Goal: Task Accomplishment & Management: Use online tool/utility

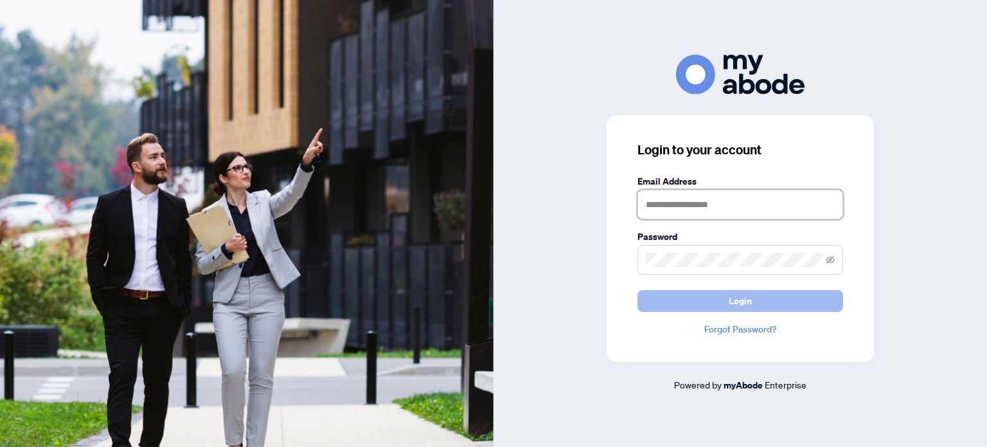
type input "**********"
click at [758, 297] on button "Login" at bounding box center [740, 301] width 206 height 22
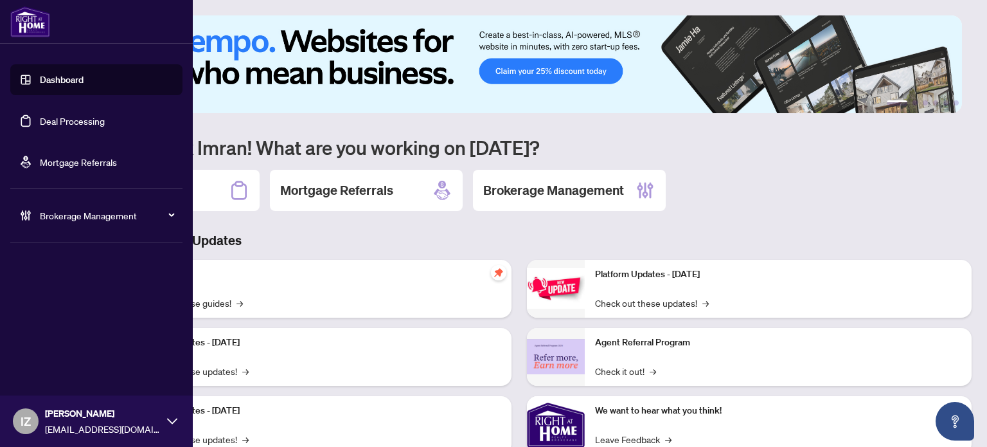
click at [40, 115] on link "Deal Processing" at bounding box center [72, 121] width 65 height 12
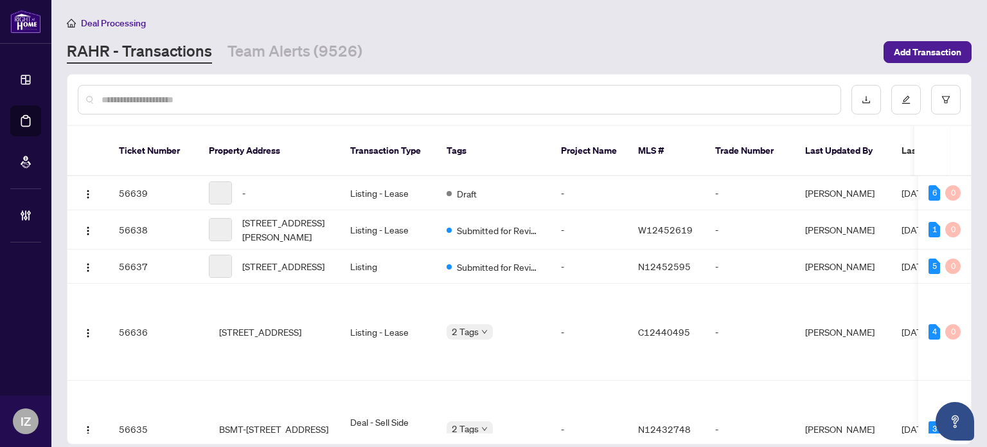
click at [481, 93] on input "text" at bounding box center [466, 100] width 729 height 14
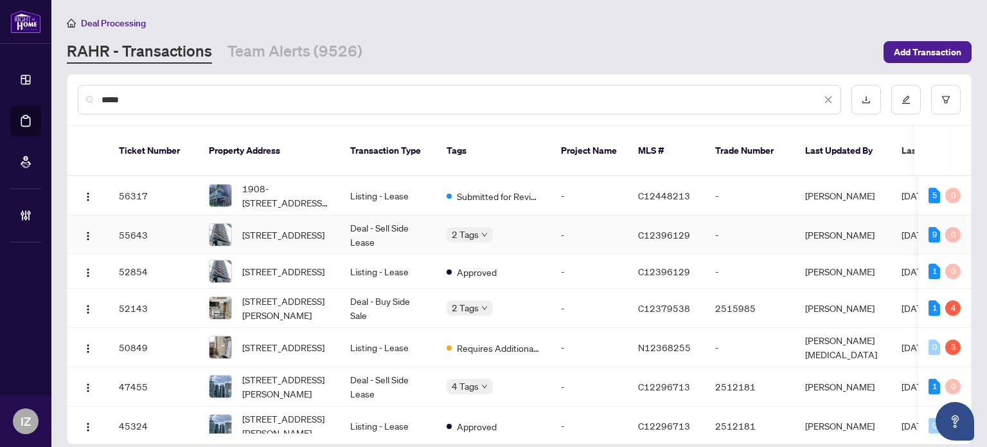
type input "*****"
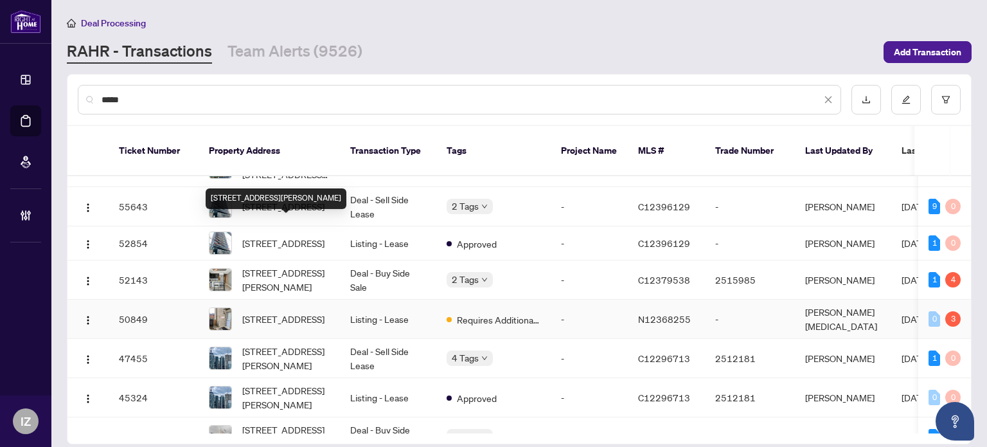
scroll to position [4, 0]
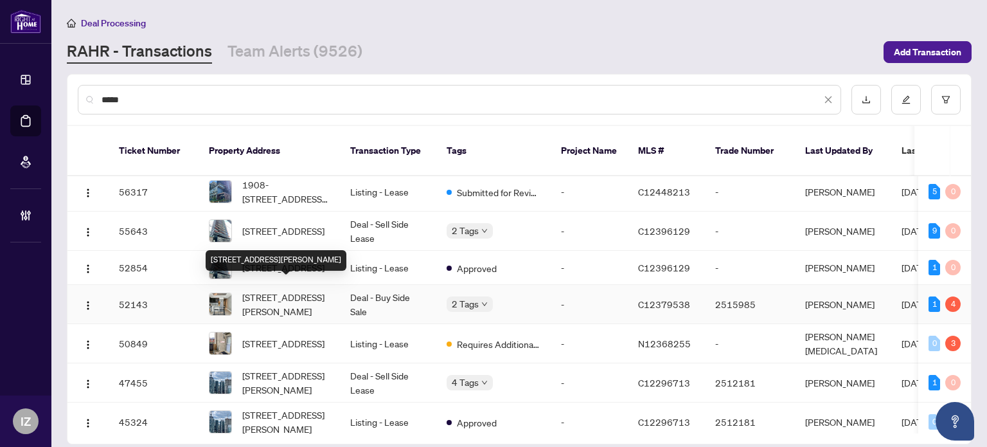
click at [268, 290] on span "512-39 Brant St, Toronto, Ontario M5V 2L9, Canada" at bounding box center [285, 304] width 87 height 28
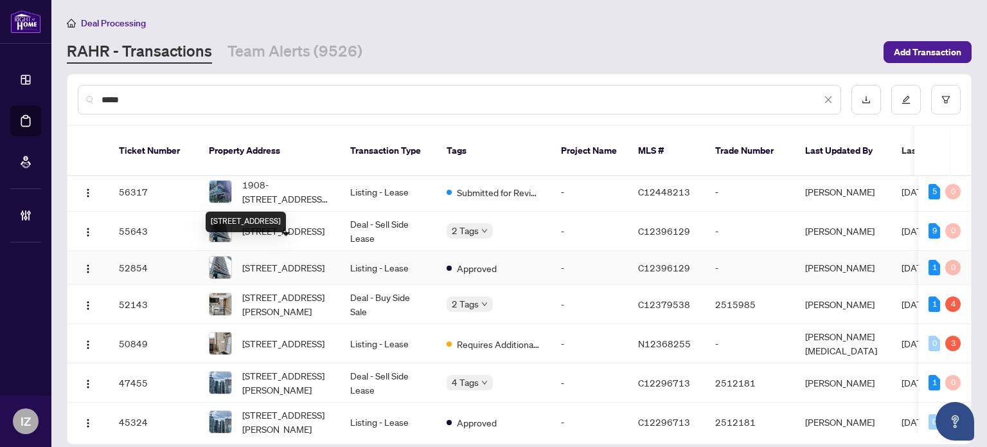
click at [286, 211] on div "2407-215 Queen St, Toronto, Ontario M5V 0P5, Canada" at bounding box center [246, 221] width 80 height 21
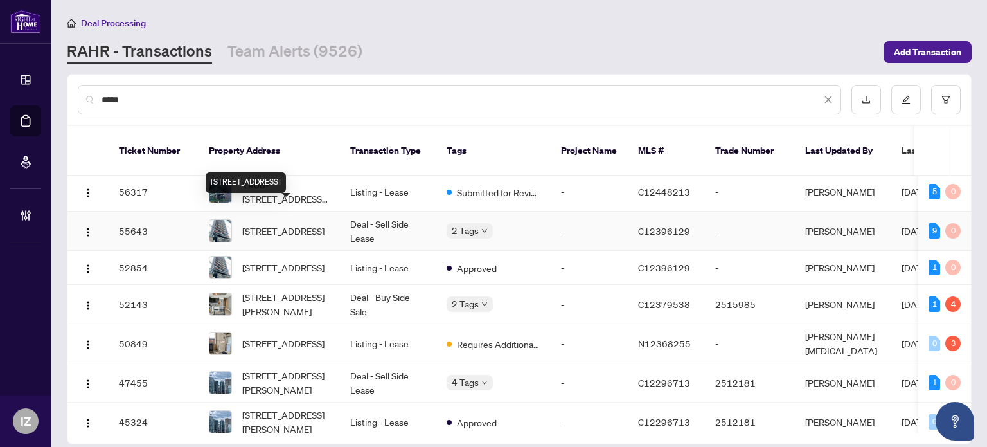
click at [312, 224] on span "2407-215 Queen St, Toronto, Ontario M5V 0P5, Canada" at bounding box center [283, 231] width 82 height 14
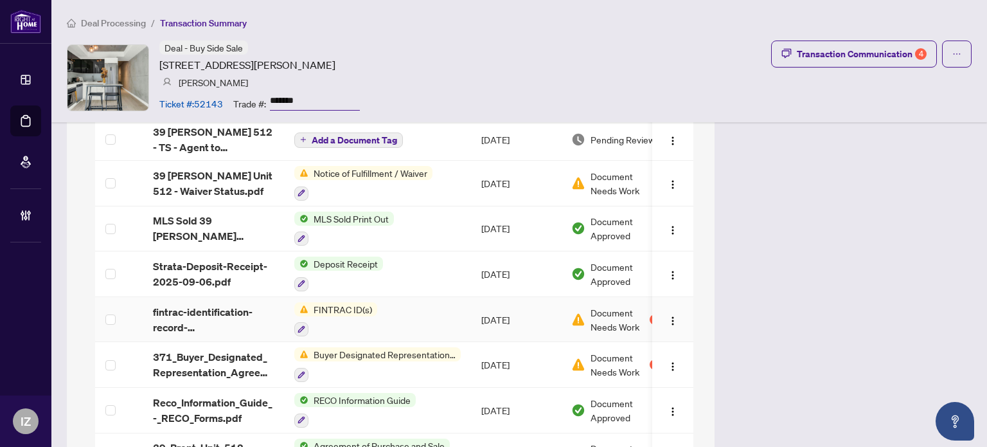
scroll to position [1482, 0]
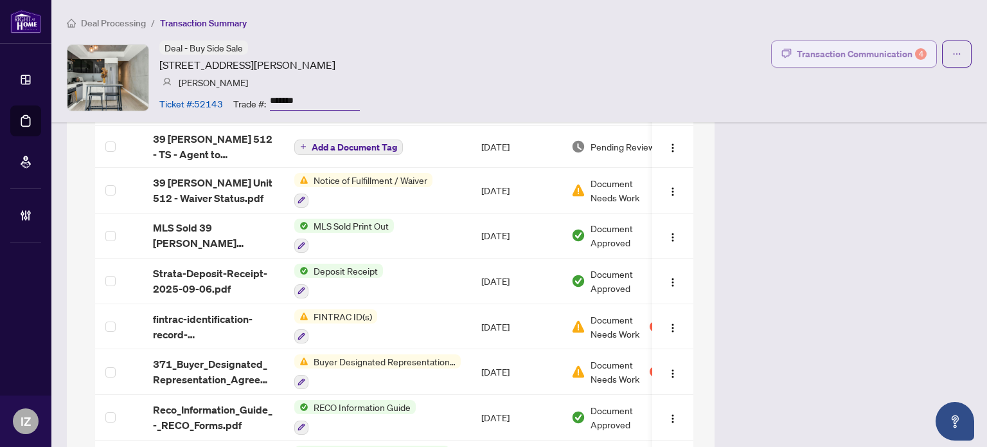
click at [879, 66] on button "Transaction Communication 4" at bounding box center [854, 53] width 166 height 27
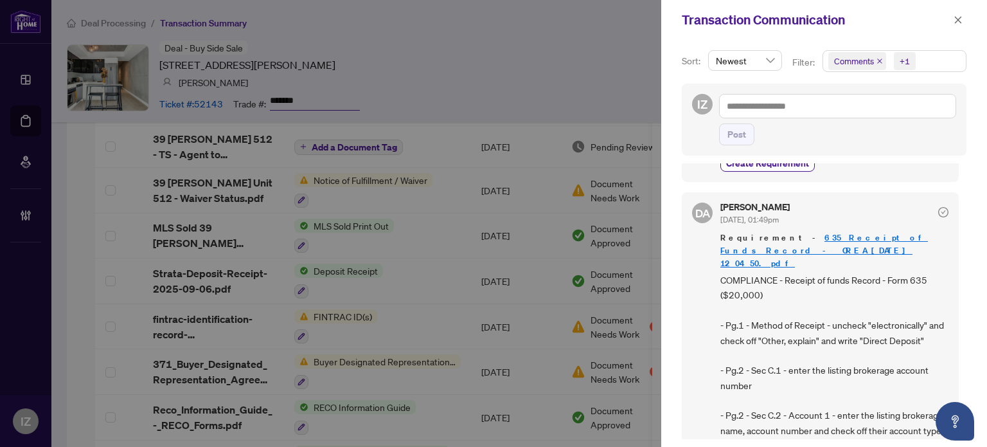
scroll to position [134, 0]
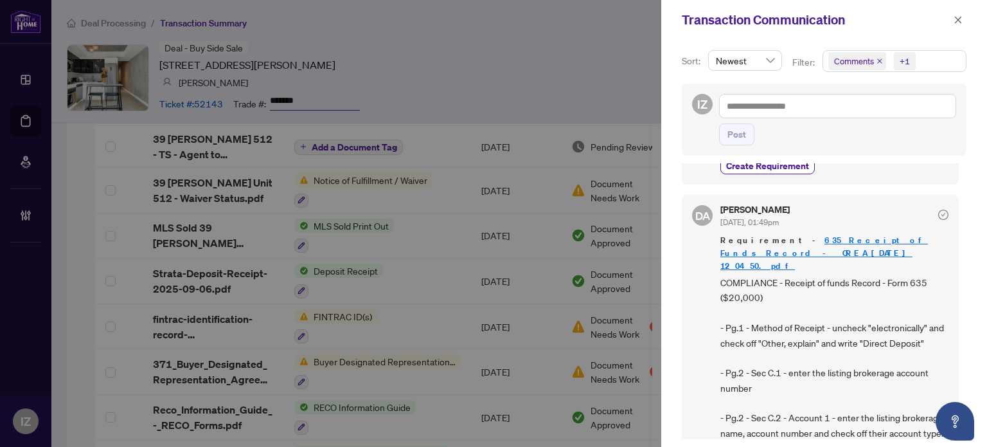
click at [790, 235] on link "635 Receipt of Funds Record - OREA_2025-10-03 12_04_50.pdf" at bounding box center [824, 253] width 208 height 37
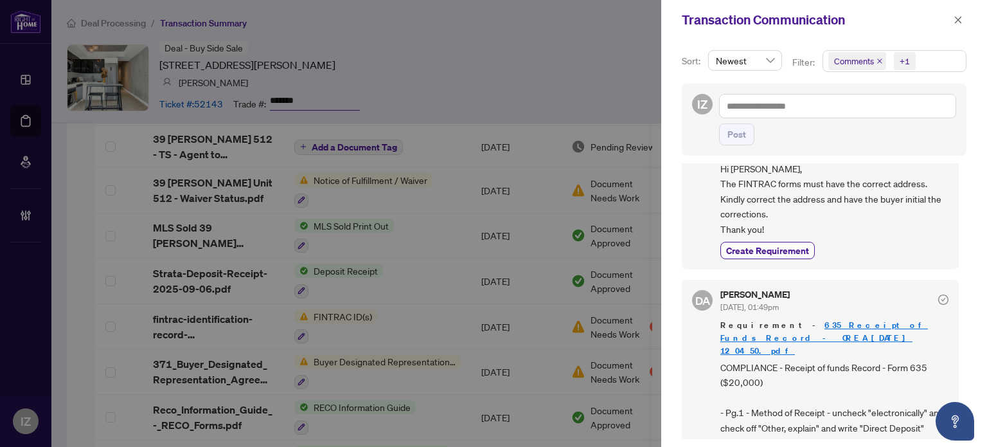
scroll to position [0, 0]
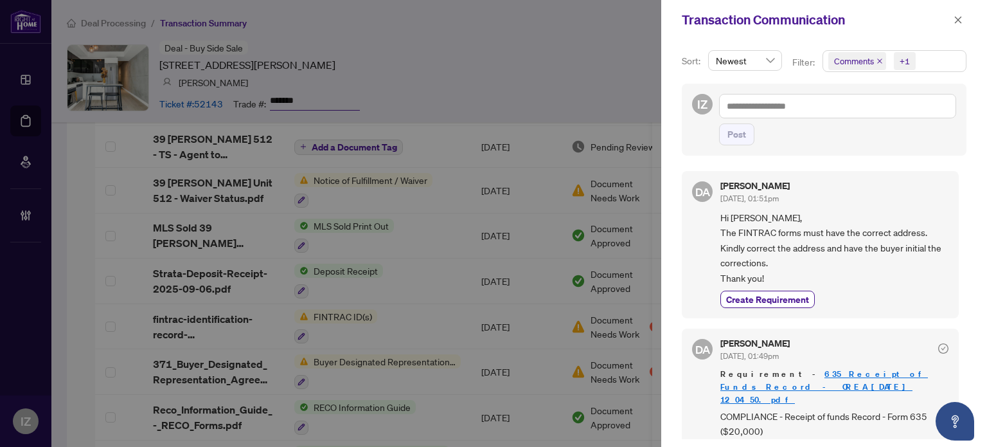
click at [514, 82] on div at bounding box center [493, 223] width 987 height 447
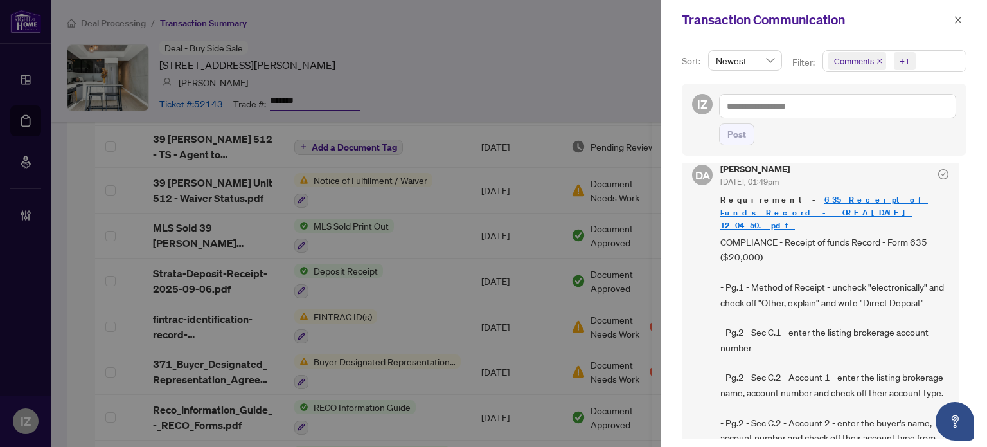
scroll to position [175, 0]
click at [959, 24] on icon "close" at bounding box center [958, 19] width 9 height 9
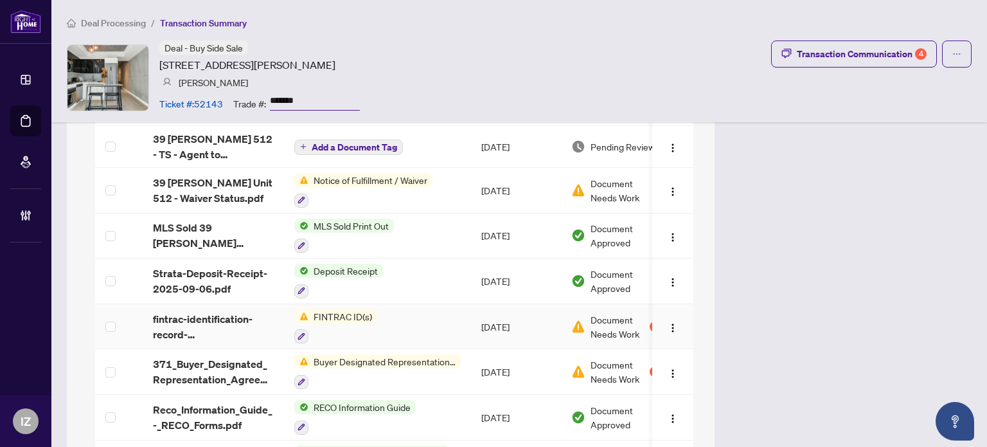
scroll to position [0, 0]
click at [388, 304] on td "FINTRAC ID(s)" at bounding box center [377, 327] width 187 height 46
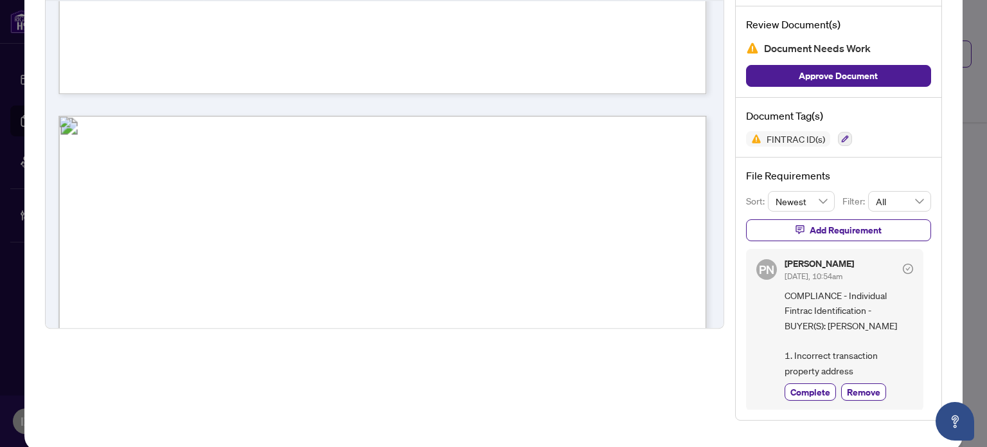
scroll to position [5021, 0]
drag, startPoint x: 364, startPoint y: 199, endPoint x: 916, endPoint y: 337, distance: 569.2
click at [916, 337] on div "PN Paula Nguyen Oct/03/2025, 10:54am COMPLIANCE - Individual Fintrac Identifica…" at bounding box center [838, 329] width 185 height 161
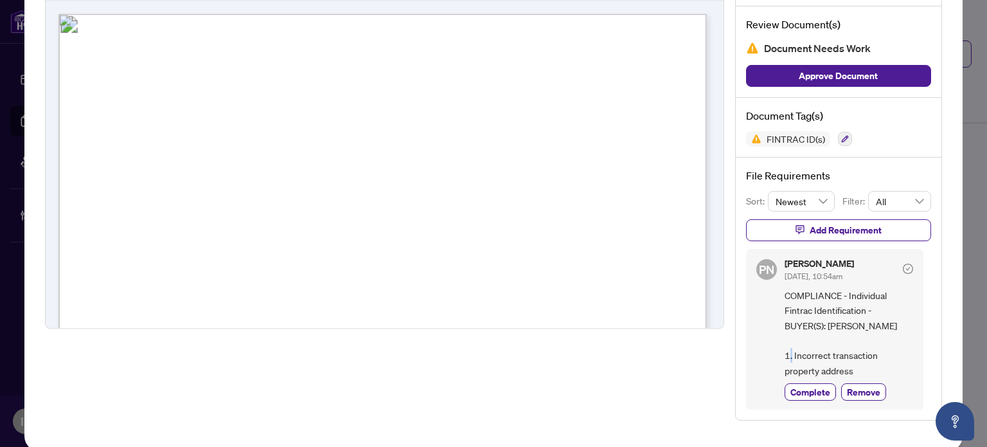
scroll to position [0, 0]
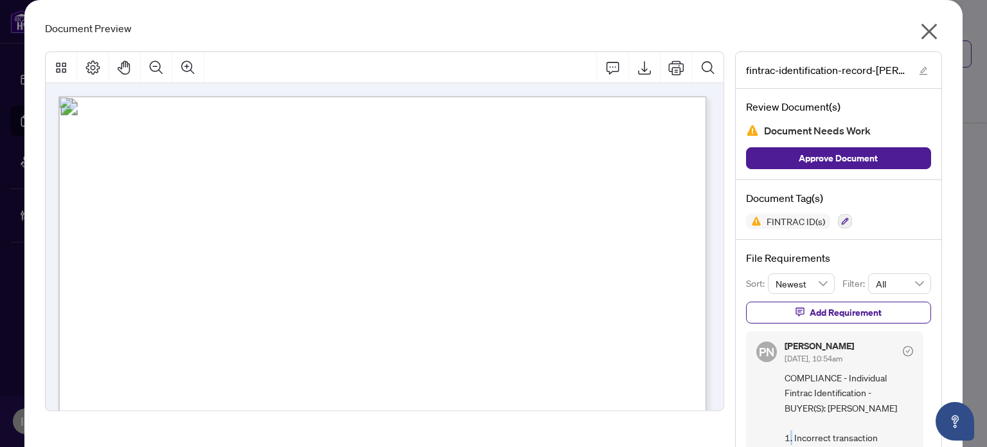
click at [919, 30] on icon "close" at bounding box center [929, 31] width 21 height 21
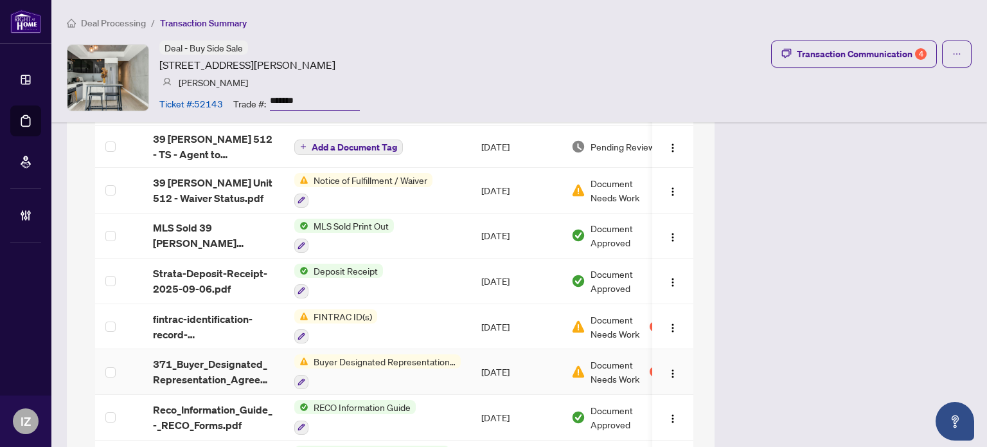
click at [395, 373] on div at bounding box center [377, 380] width 166 height 15
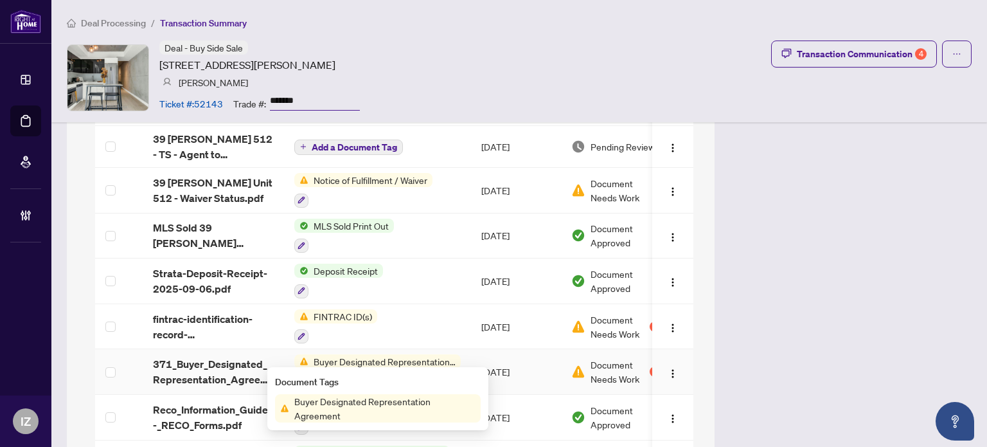
click at [365, 373] on div at bounding box center [377, 380] width 166 height 15
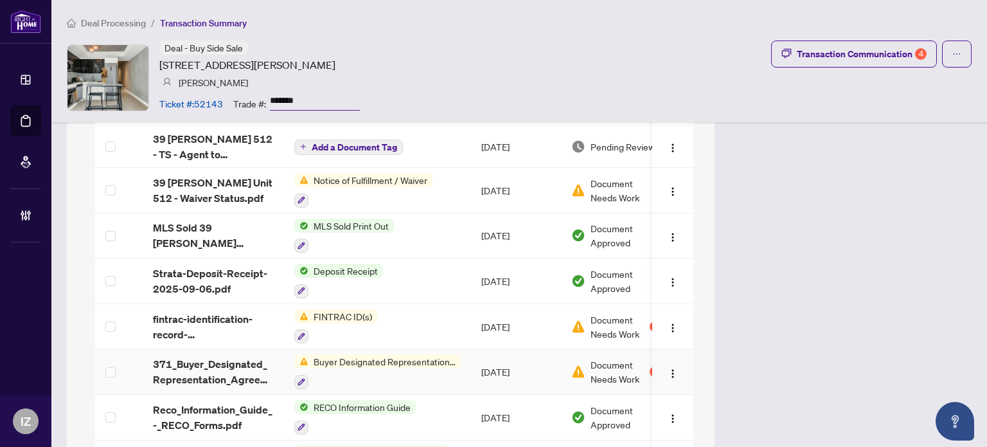
click at [252, 357] on span "371_Buyer_Designated_Representation_Agreement_-_PropTx-OREA.pdf" at bounding box center [213, 371] width 121 height 31
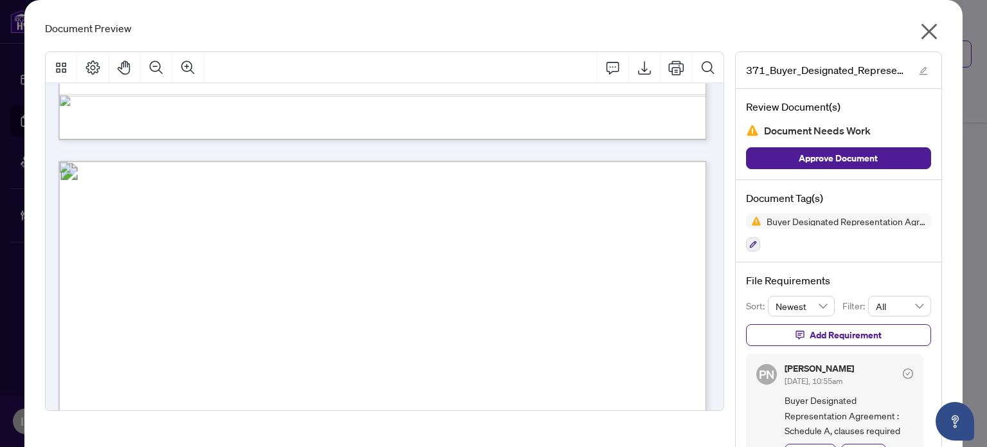
click at [929, 40] on icon "close" at bounding box center [929, 31] width 21 height 21
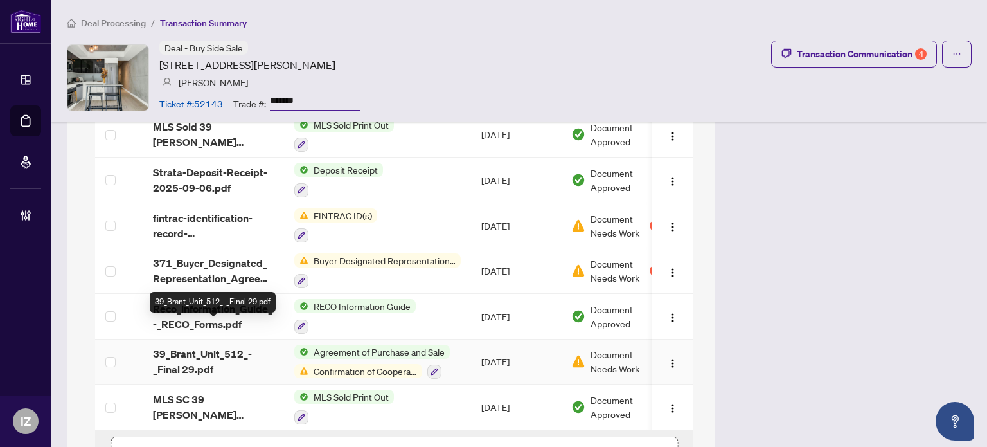
click at [253, 346] on span "39_Brant_Unit_512_-_Final 29.pdf" at bounding box center [213, 361] width 121 height 31
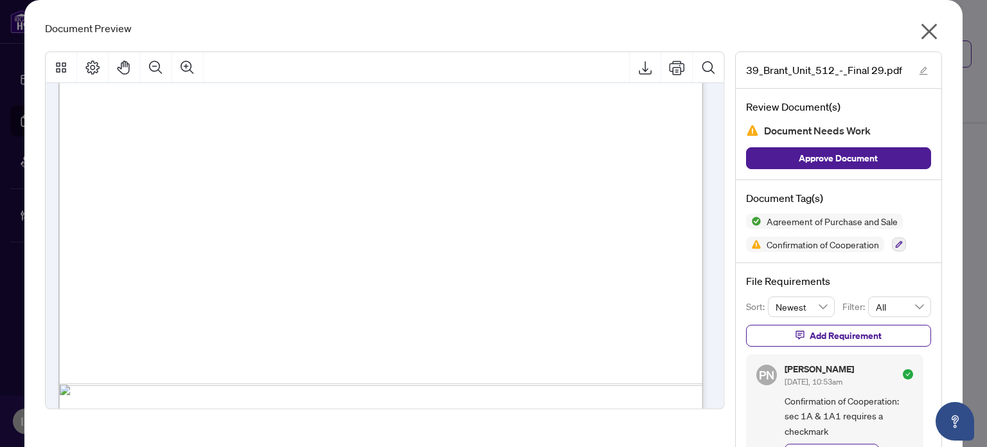
click at [923, 33] on icon "close" at bounding box center [929, 32] width 16 height 16
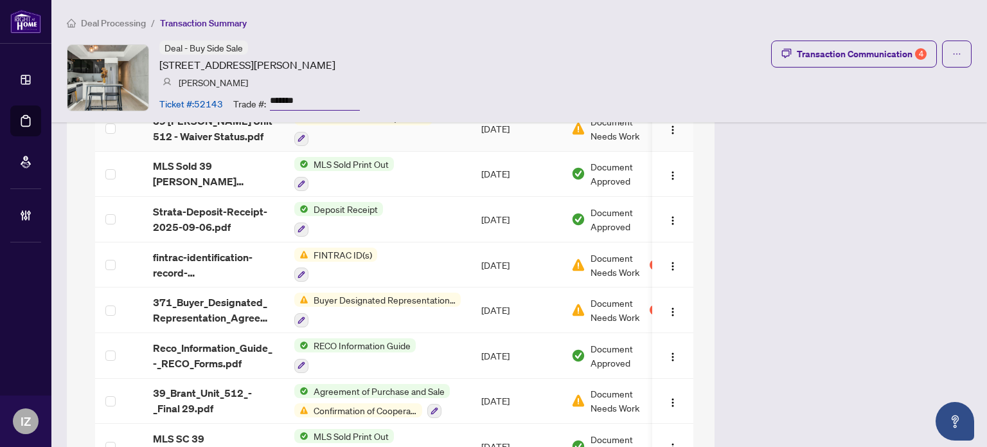
scroll to position [1545, 0]
click at [388, 402] on span "Confirmation of Cooperation" at bounding box center [365, 409] width 114 height 14
click at [474, 378] on td "Sep/08/2025" at bounding box center [516, 401] width 90 height 46
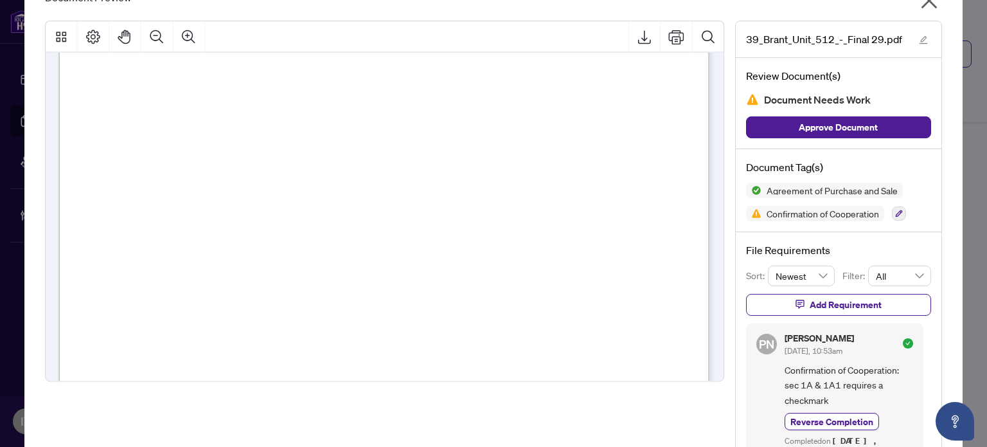
scroll to position [7818, 0]
click at [930, 5] on icon "close" at bounding box center [929, 0] width 21 height 21
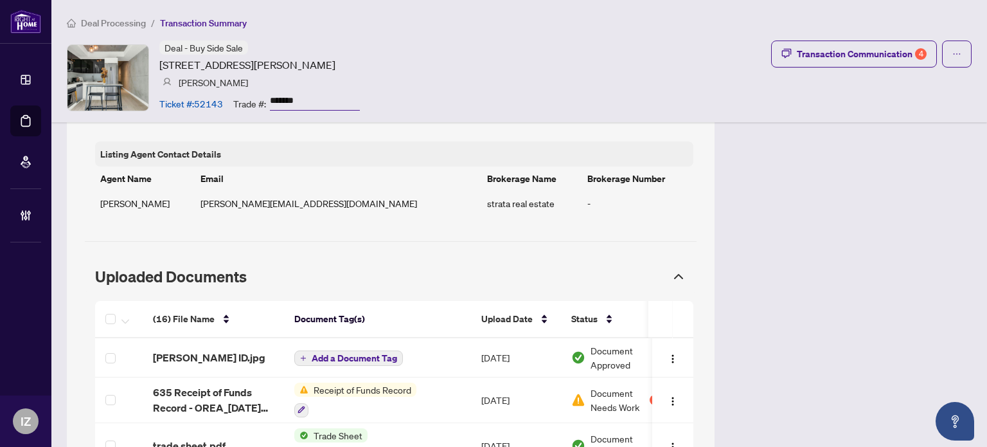
scroll to position [963, 0]
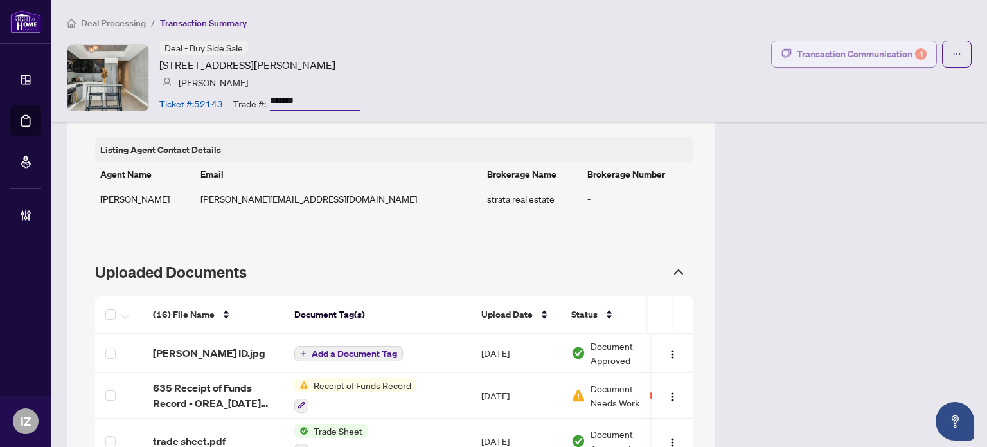
click at [805, 53] on div "Transaction Communication 4" at bounding box center [862, 54] width 130 height 21
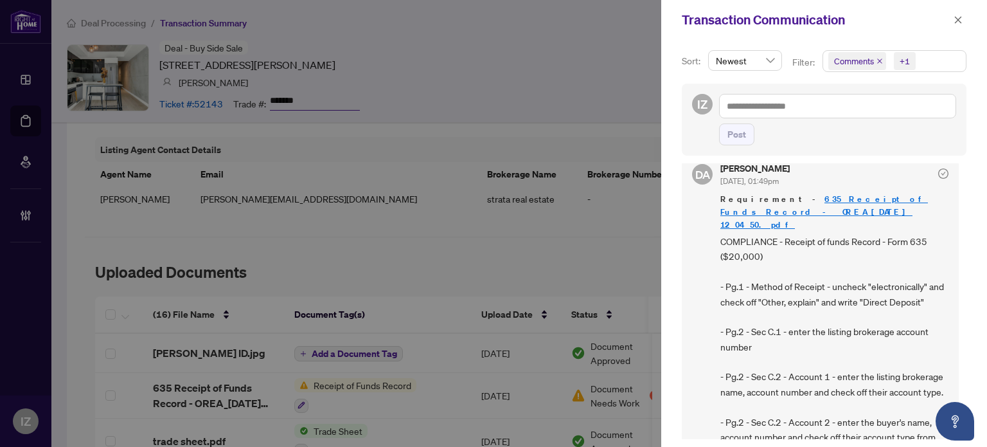
scroll to position [0, 0]
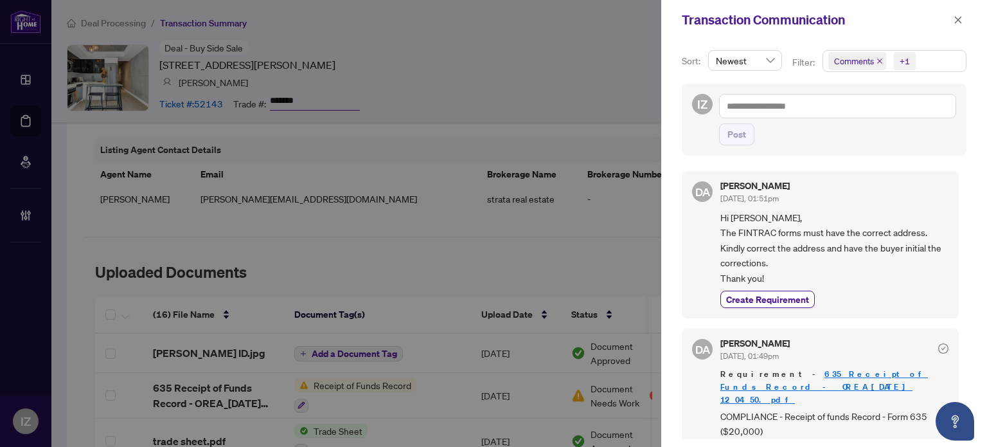
click at [398, 260] on div at bounding box center [493, 223] width 987 height 447
click at [959, 19] on icon "close" at bounding box center [958, 19] width 9 height 9
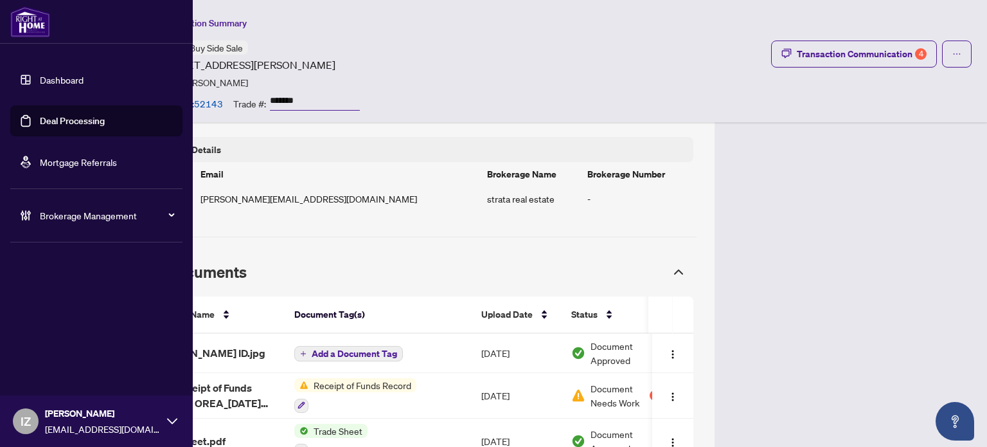
click at [40, 115] on link "Deal Processing" at bounding box center [72, 121] width 65 height 12
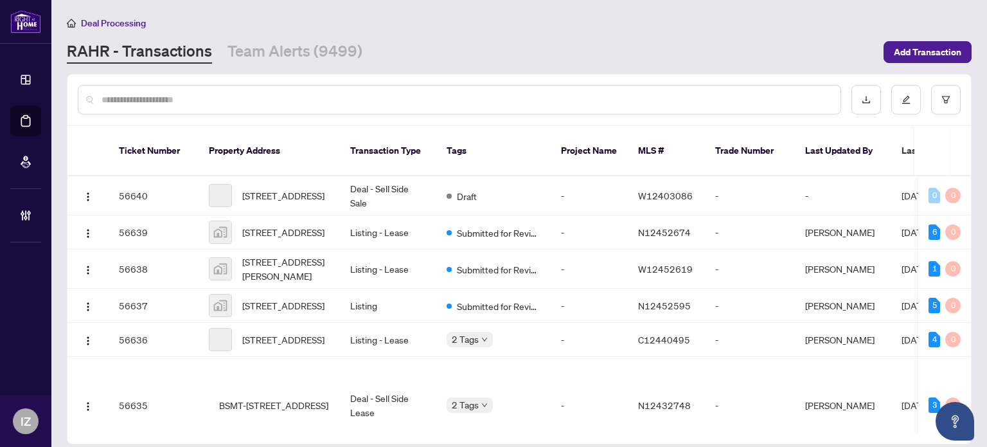
click at [334, 93] on input "text" at bounding box center [466, 100] width 729 height 14
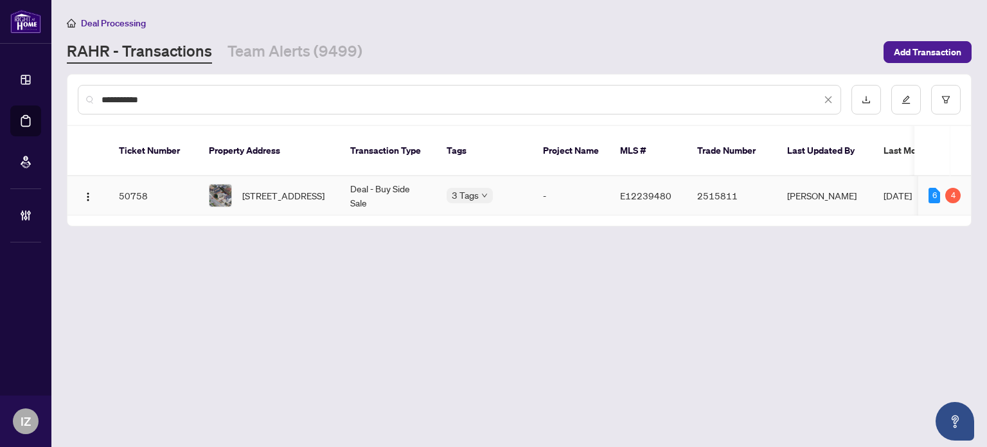
type input "**********"
click at [308, 195] on td "2201 Warden Ave, Toronto, Ontario M1T 1V5, Canada" at bounding box center [269, 195] width 141 height 39
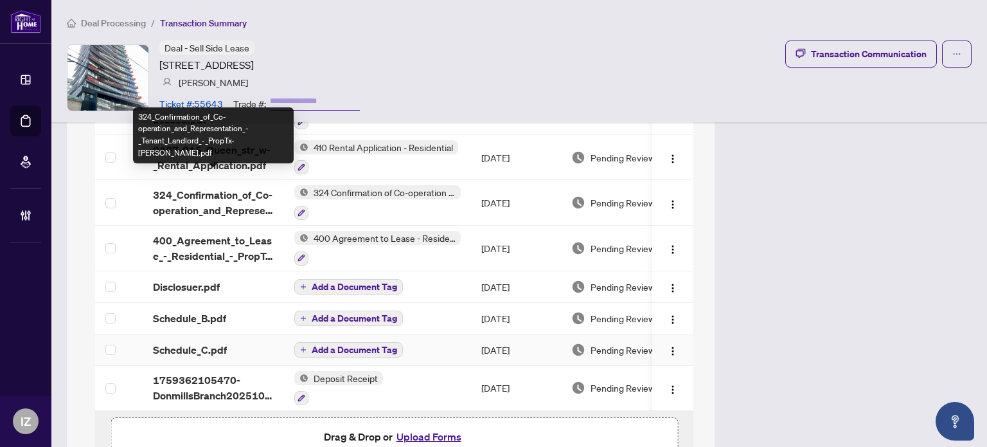
scroll to position [1301, 0]
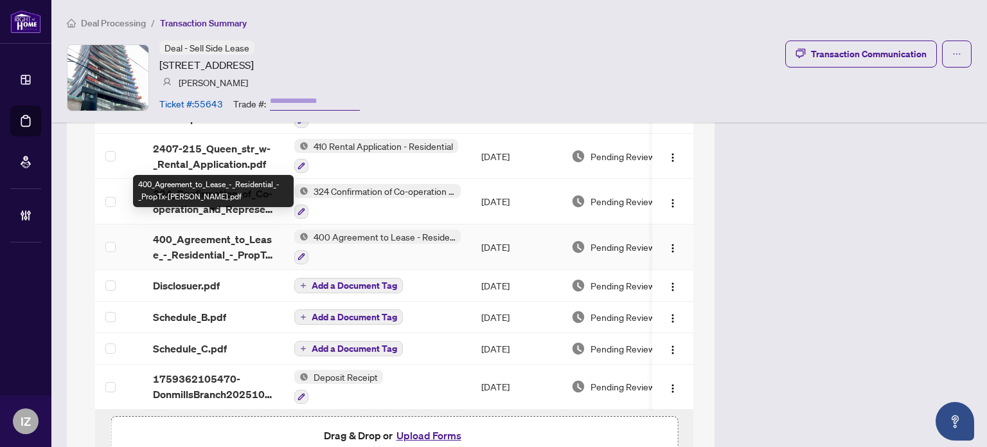
click at [198, 231] on span "400_Agreement_to_Lease_-_Residential_-_PropTx-[PERSON_NAME].pdf" at bounding box center [213, 246] width 121 height 31
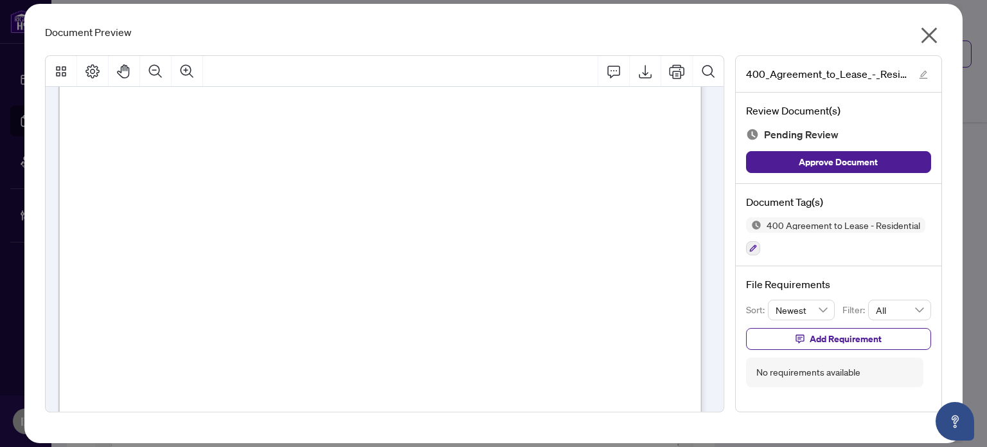
scroll to position [144, 0]
click at [932, 33] on icon "close" at bounding box center [929, 36] width 16 height 16
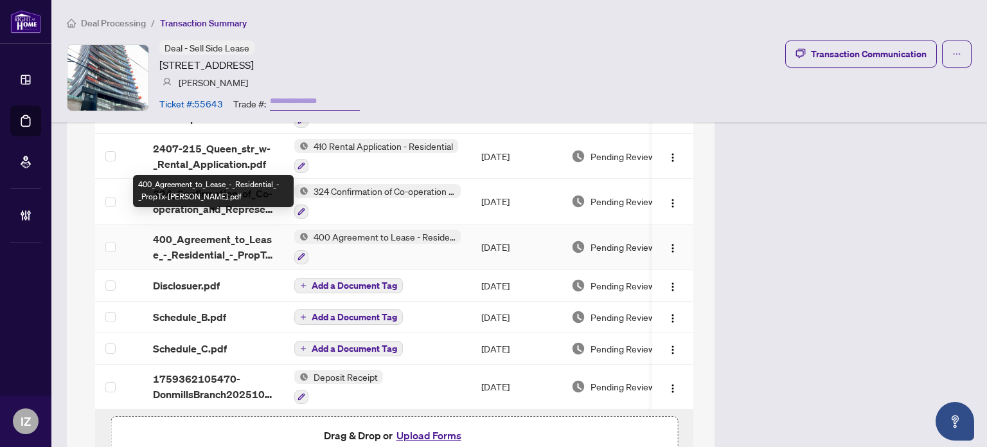
click at [251, 244] on span "400_Agreement_to_Lease_-_Residential_-_PropTx-[PERSON_NAME].pdf" at bounding box center [213, 246] width 121 height 31
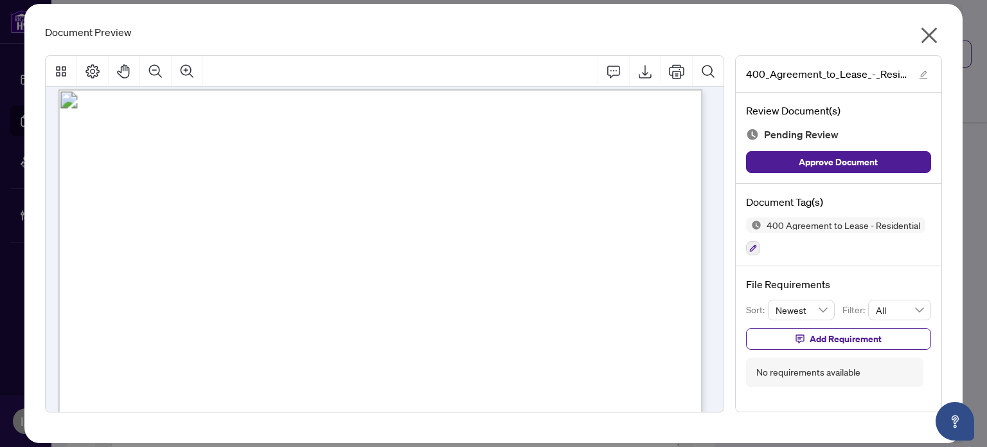
scroll to position [601, 0]
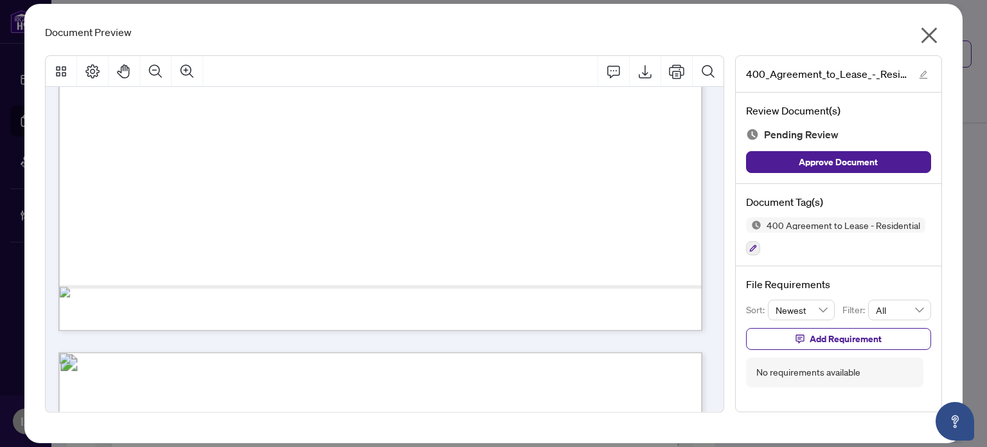
click at [925, 40] on icon "close" at bounding box center [929, 36] width 16 height 16
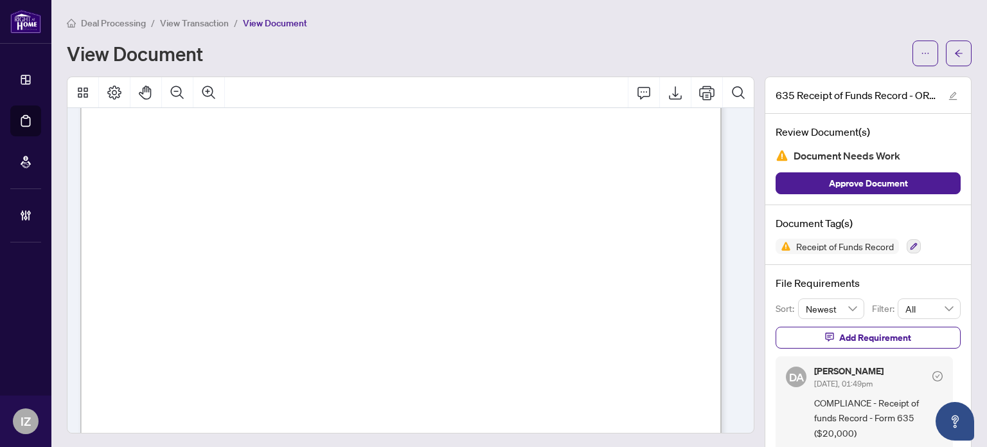
scroll to position [961, 0]
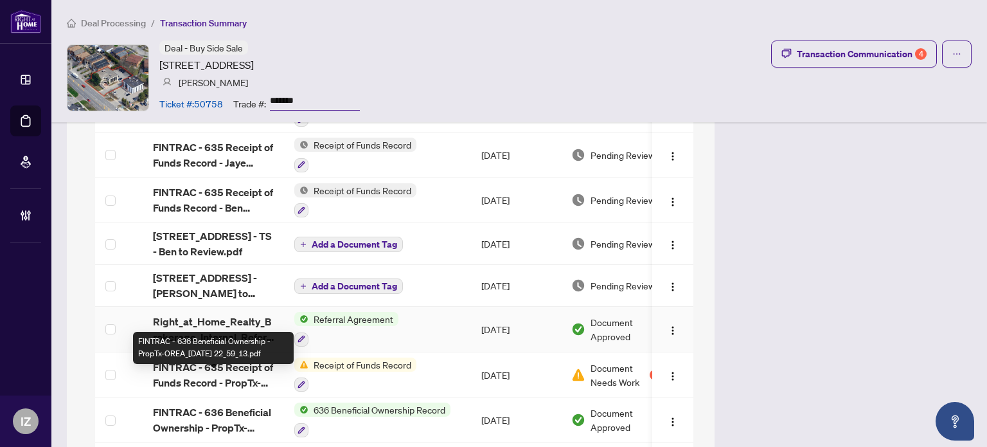
scroll to position [1542, 0]
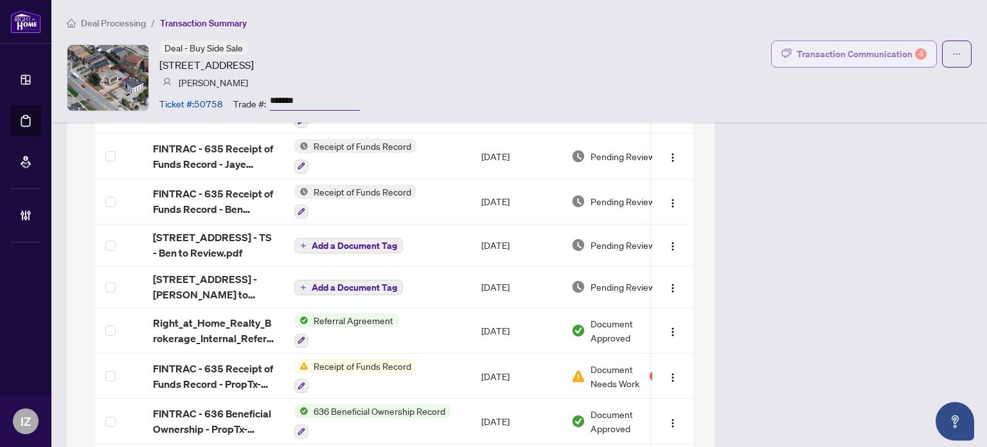
click at [794, 66] on button "Transaction Communication 4" at bounding box center [854, 53] width 166 height 27
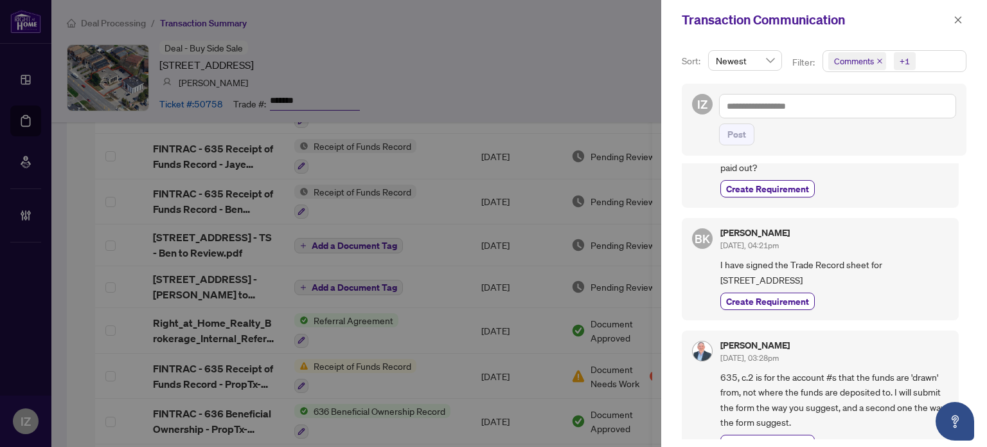
scroll to position [0, 0]
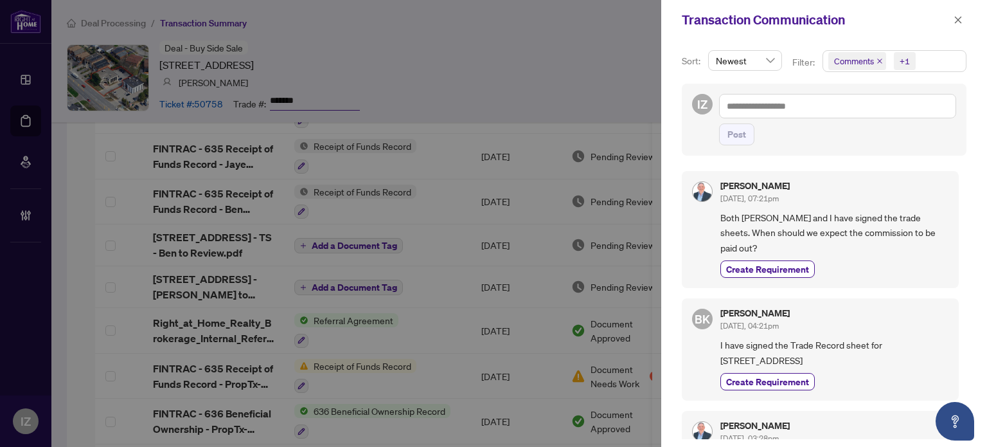
click at [561, 107] on div at bounding box center [493, 223] width 987 height 447
click at [956, 15] on icon "close" at bounding box center [958, 19] width 9 height 9
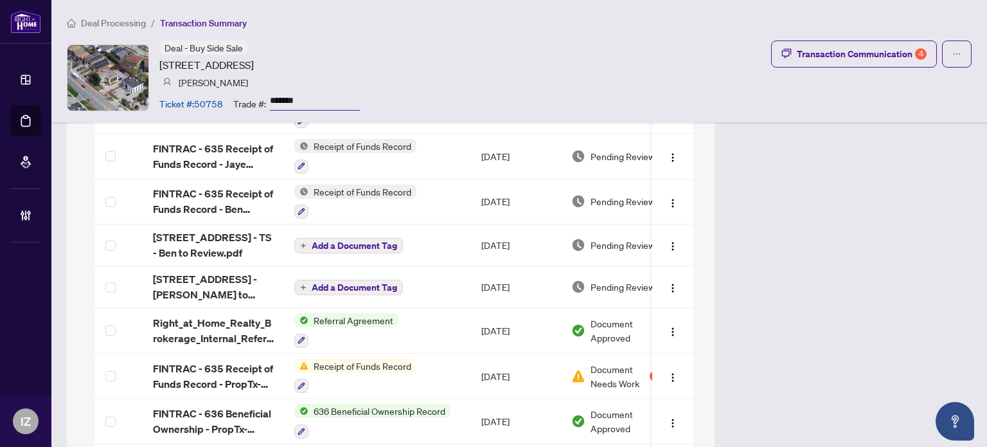
drag, startPoint x: 310, startPoint y: 96, endPoint x: 208, endPoint y: 82, distance: 103.1
click at [208, 82] on div "Deal - Buy Side Sale 2201 Warden Ave, Toronto, Ontario M1T 1V5, Canada Ben Kayf…" at bounding box center [259, 77] width 200 height 74
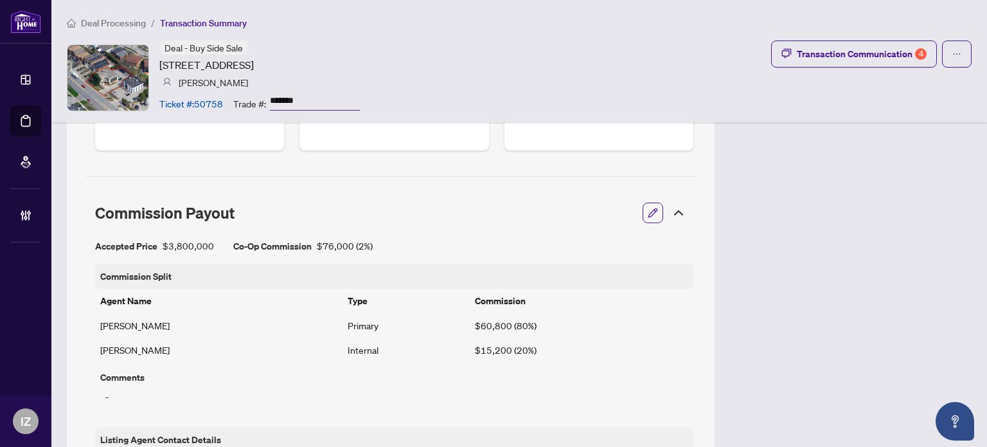
scroll to position [964, 0]
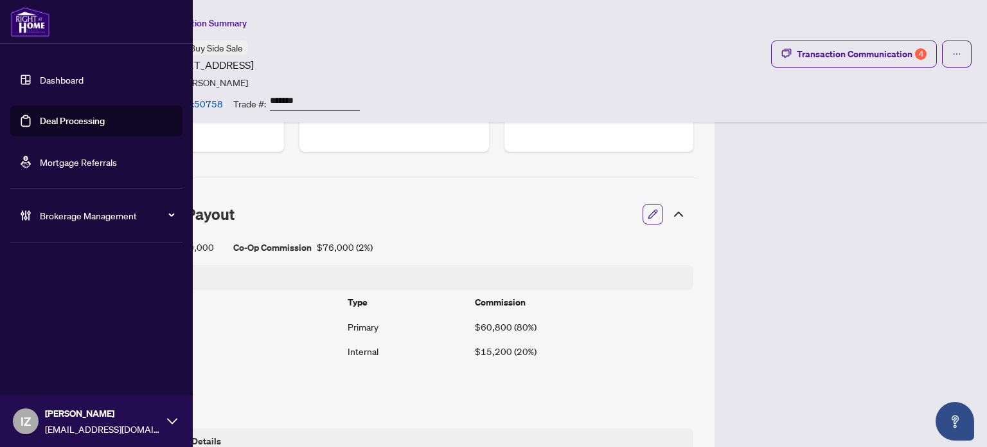
click at [40, 115] on link "Deal Processing" at bounding box center [72, 121] width 65 height 12
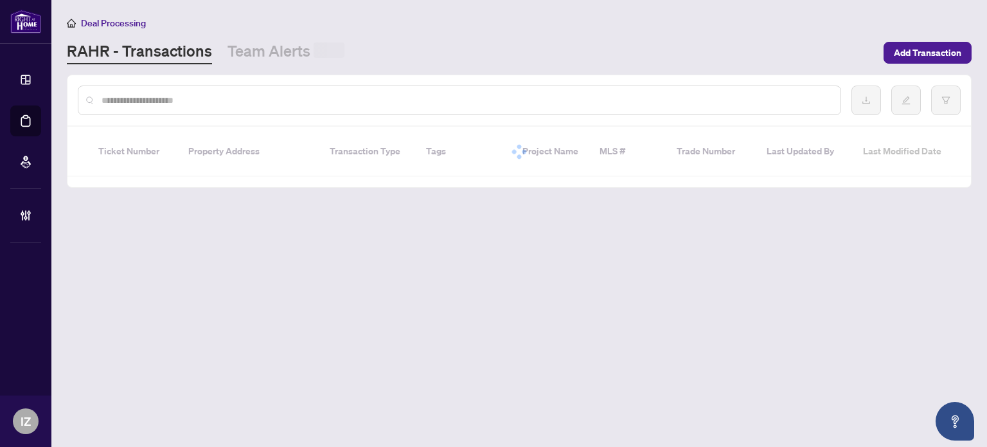
click at [229, 89] on div at bounding box center [459, 100] width 763 height 30
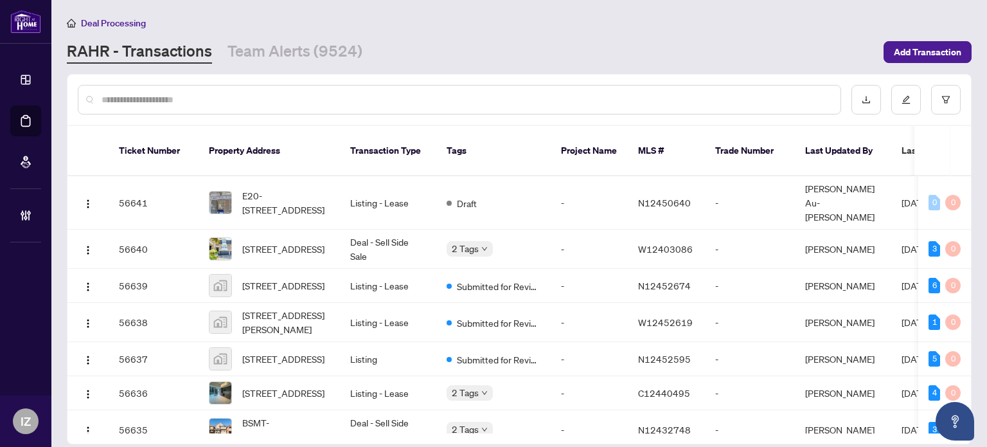
click at [229, 94] on input "text" at bounding box center [466, 100] width 729 height 14
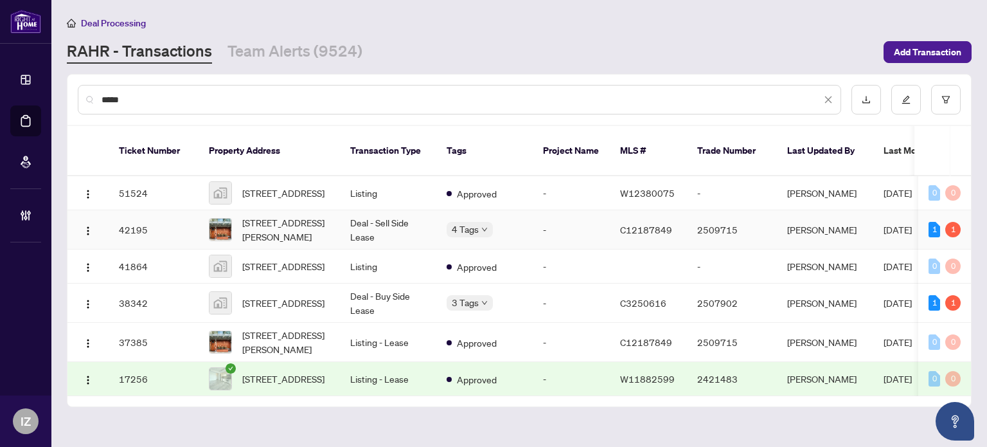
type input "*****"
